Goal: Information Seeking & Learning: Learn about a topic

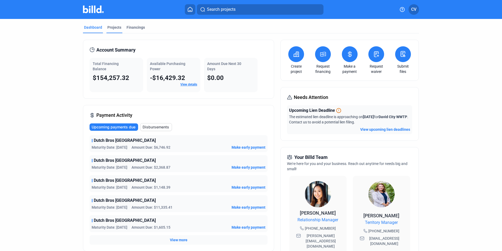
click at [115, 27] on div "Projects" at bounding box center [114, 27] width 14 height 5
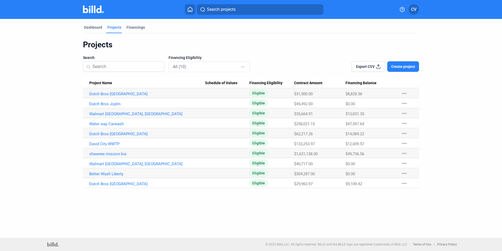
drag, startPoint x: 345, startPoint y: 113, endPoint x: 367, endPoint y: 115, distance: 22.1
click at [367, 115] on tr "Walmart Durham, [GEOGRAPHIC_DATA] Eligible $35,664.91 $13,031.35 more_horiz" at bounding box center [251, 113] width 336 height 10
drag, startPoint x: 367, startPoint y: 115, endPoint x: 363, endPoint y: 113, distance: 4.3
click at [363, 113] on span "$13,031.35" at bounding box center [355, 113] width 19 height 5
click at [364, 114] on span "$13,031.35" at bounding box center [355, 113] width 19 height 5
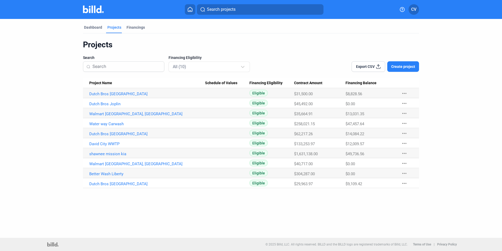
drag, startPoint x: 122, startPoint y: 112, endPoint x: 127, endPoint y: 110, distance: 5.5
click at [122, 111] on link "Walmart [GEOGRAPHIC_DATA], [GEOGRAPHIC_DATA]" at bounding box center [147, 113] width 116 height 5
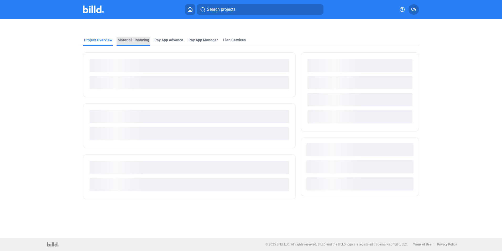
click at [133, 40] on div "Material Financing" at bounding box center [134, 39] width 32 height 5
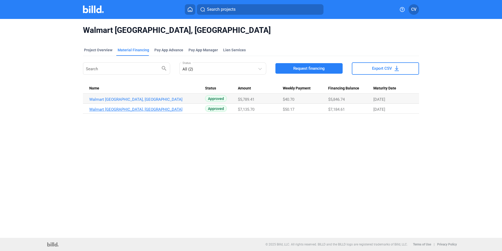
click at [113, 108] on link "Walmart [GEOGRAPHIC_DATA], [GEOGRAPHIC_DATA]" at bounding box center [147, 109] width 116 height 5
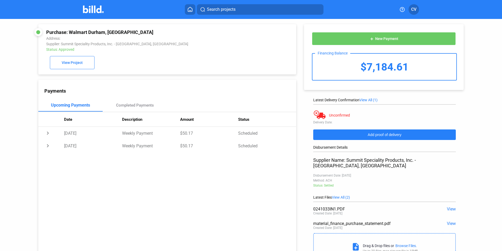
scroll to position [21, 0]
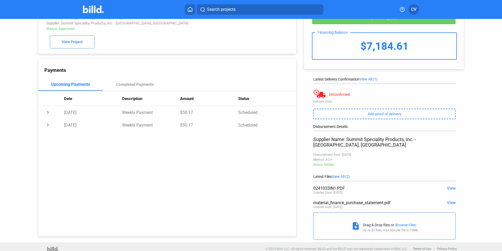
click at [450, 185] on span "View" at bounding box center [451, 187] width 9 height 5
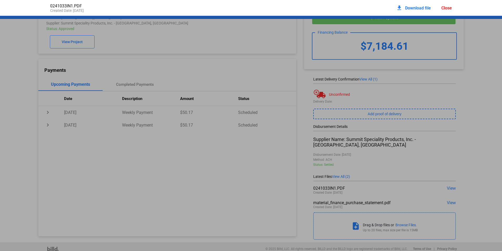
scroll to position [3, 0]
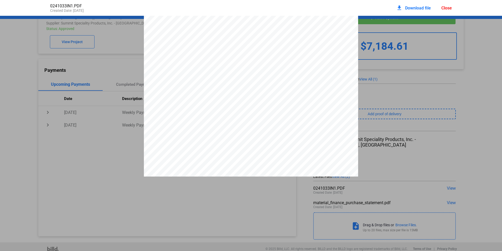
drag, startPoint x: 150, startPoint y: 111, endPoint x: 192, endPoint y: 116, distance: 42.3
click at [192, 116] on div "SOLD TO: SHIP TO: 1732 southwest blvd CALL 30 MINS BEFORE FOR WHERE TO UNLOAD […" at bounding box center [251, 151] width 214 height 277
drag, startPoint x: 192, startPoint y: 116, endPoint x: 189, endPoint y: 111, distance: 5.0
click at [189, 111] on div "SOLD TO: SHIP TO: 1732 southwest blvd CALL 30 MINS BEFORE FOR WHERE TO UNLOAD […" at bounding box center [251, 151] width 214 height 277
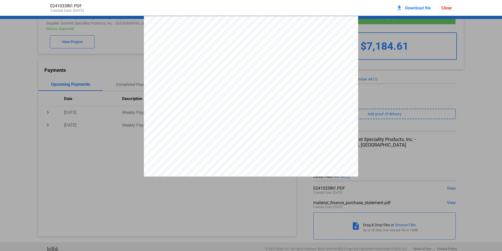
click at [442, 10] on div "Close" at bounding box center [447, 8] width 11 height 5
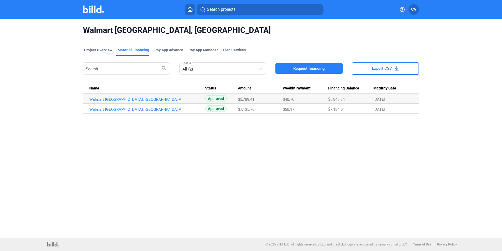
click at [121, 100] on link "Walmart [GEOGRAPHIC_DATA], [GEOGRAPHIC_DATA]" at bounding box center [147, 99] width 116 height 5
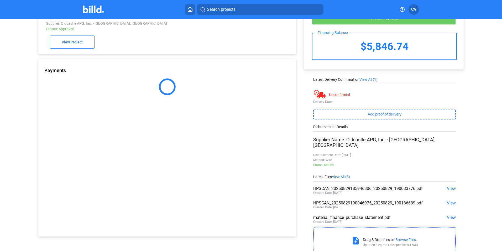
scroll to position [35, 0]
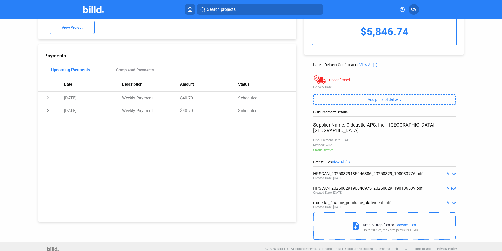
click at [451, 172] on div "HPSCAN_20250829185946306_20250829_190033776.pdf View Created Date: [DATE]" at bounding box center [384, 176] width 143 height 14
click at [449, 171] on span "View" at bounding box center [451, 173] width 9 height 5
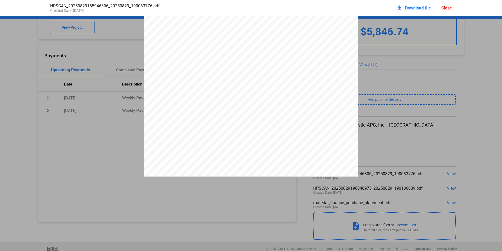
scroll to position [3, 0]
click at [441, 8] on div "download Download file Close" at bounding box center [424, 8] width 56 height 12
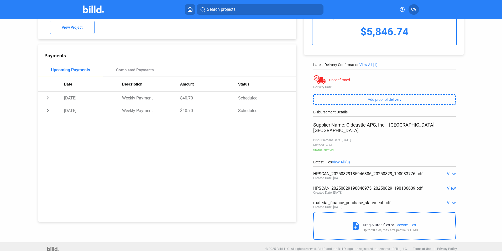
click at [449, 185] on span "View" at bounding box center [451, 187] width 9 height 5
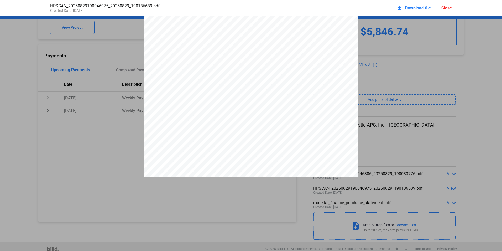
scroll to position [79, 0]
click at [448, 9] on div "Close" at bounding box center [447, 8] width 11 height 5
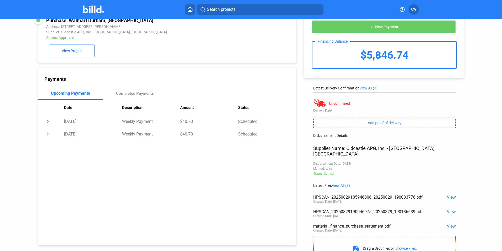
scroll to position [0, 0]
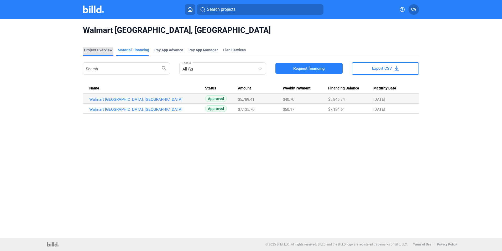
click at [95, 52] on div "Project Overview" at bounding box center [98, 49] width 28 height 5
